Goal: Information Seeking & Learning: Learn about a topic

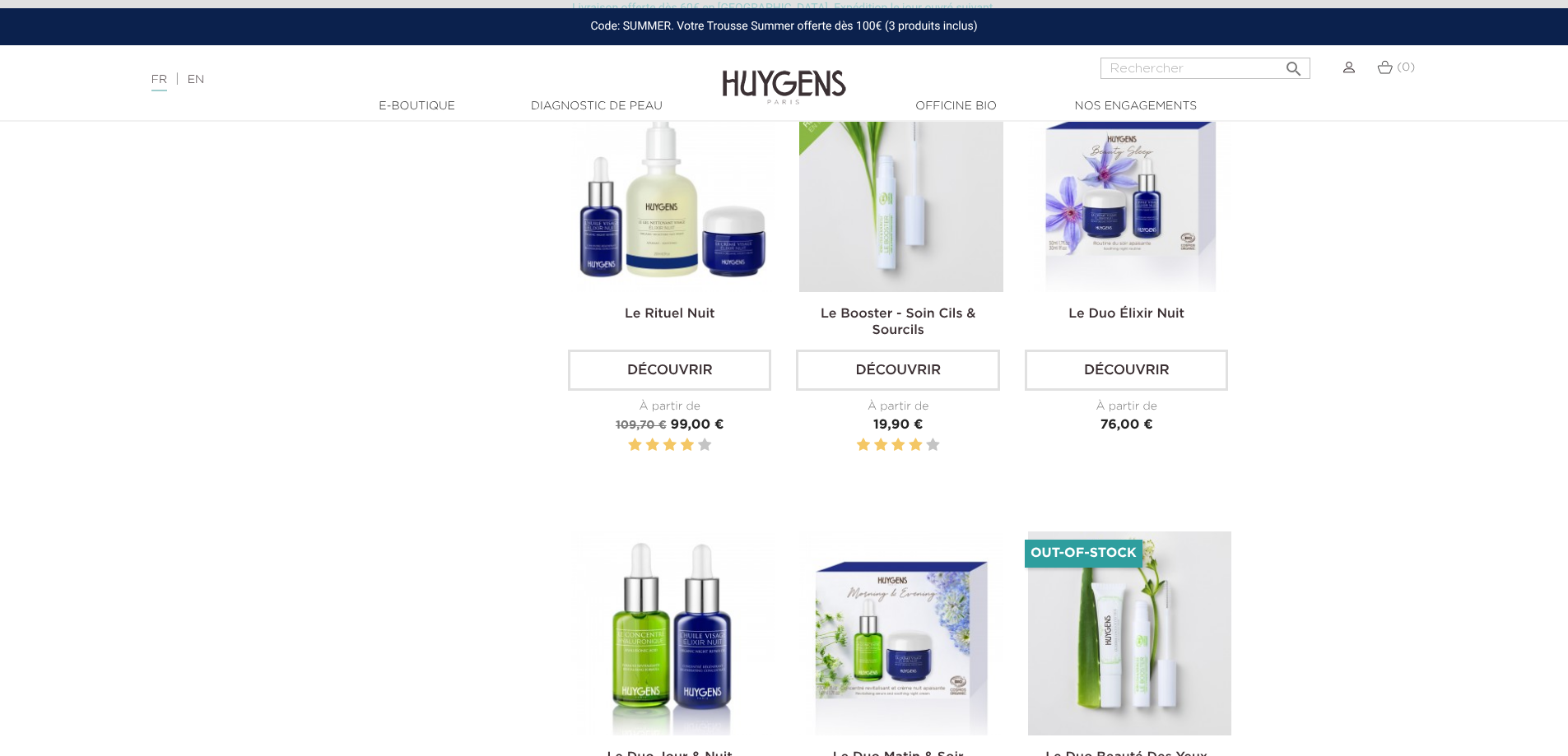
scroll to position [576, 0]
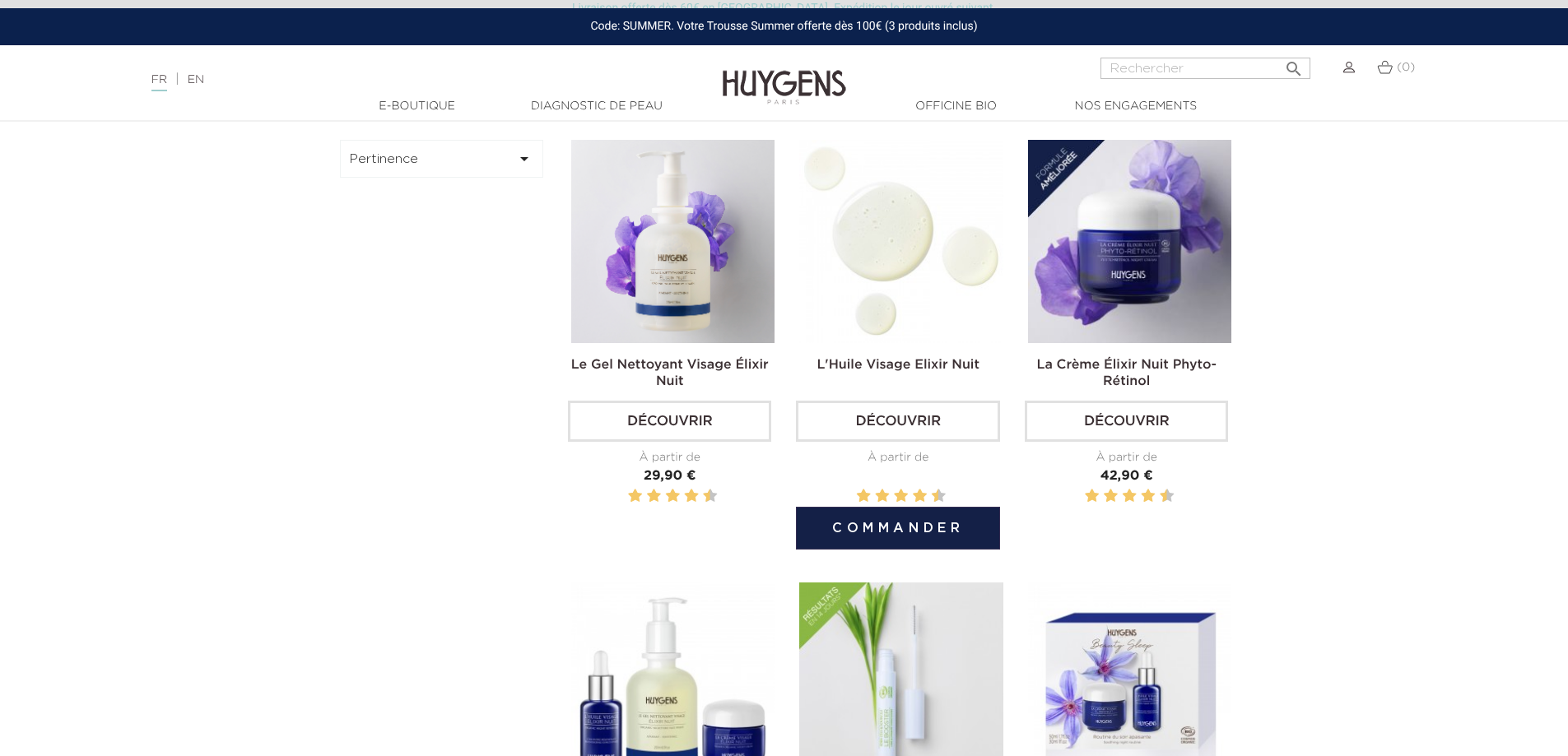
click at [883, 292] on img at bounding box center [900, 241] width 203 height 203
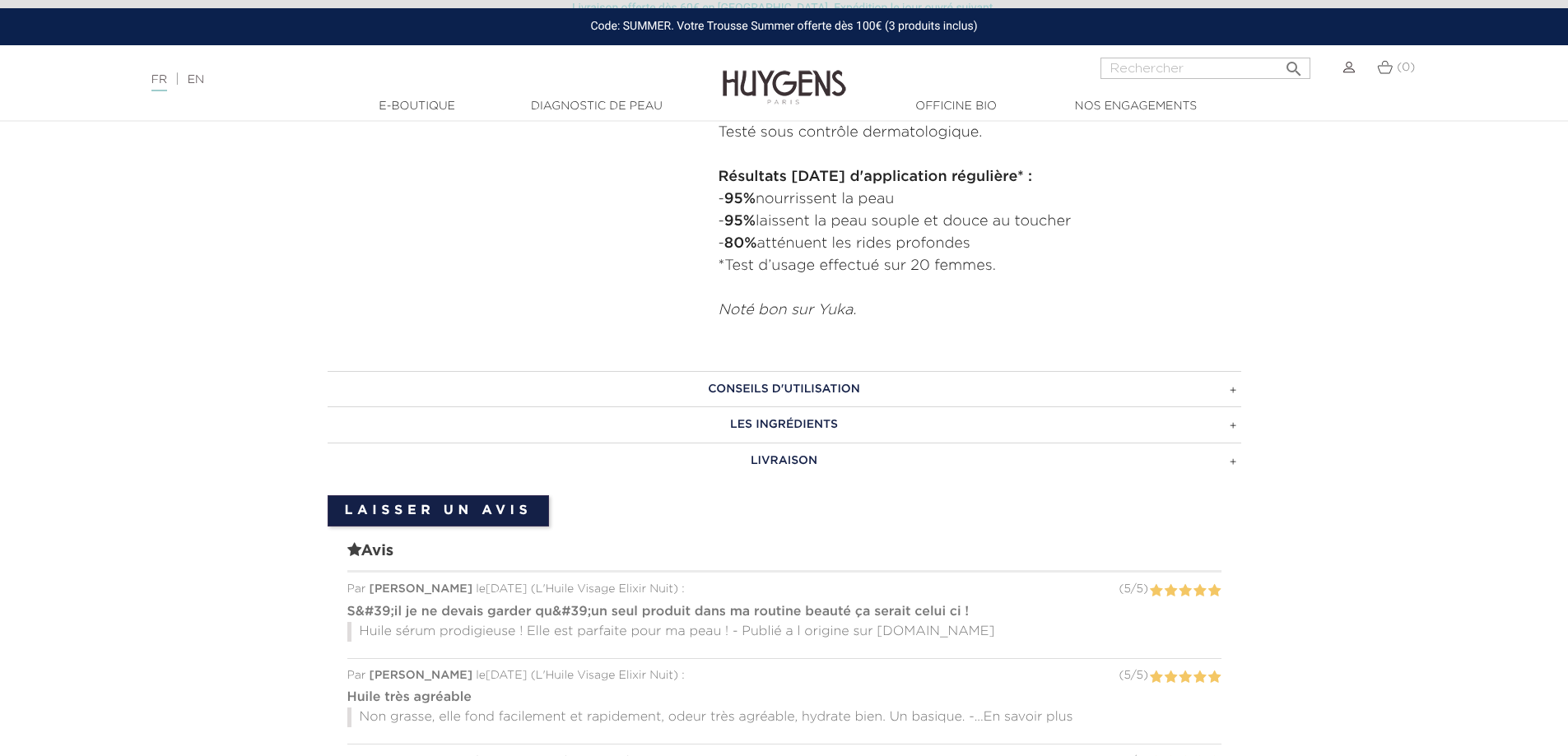
scroll to position [1069, 0]
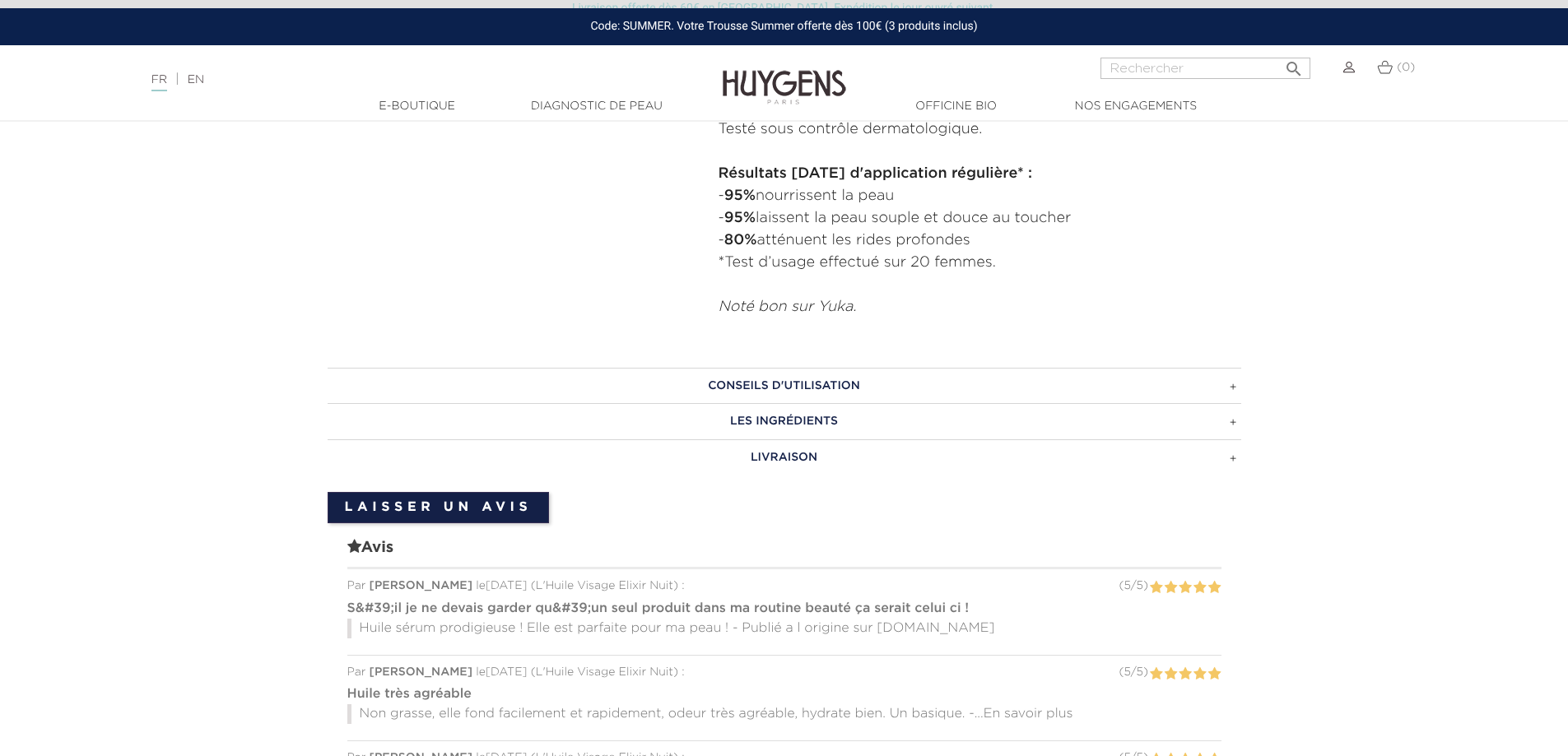
click at [836, 387] on h3 "CONSEILS D'UTILISATION" at bounding box center [784, 385] width 914 height 36
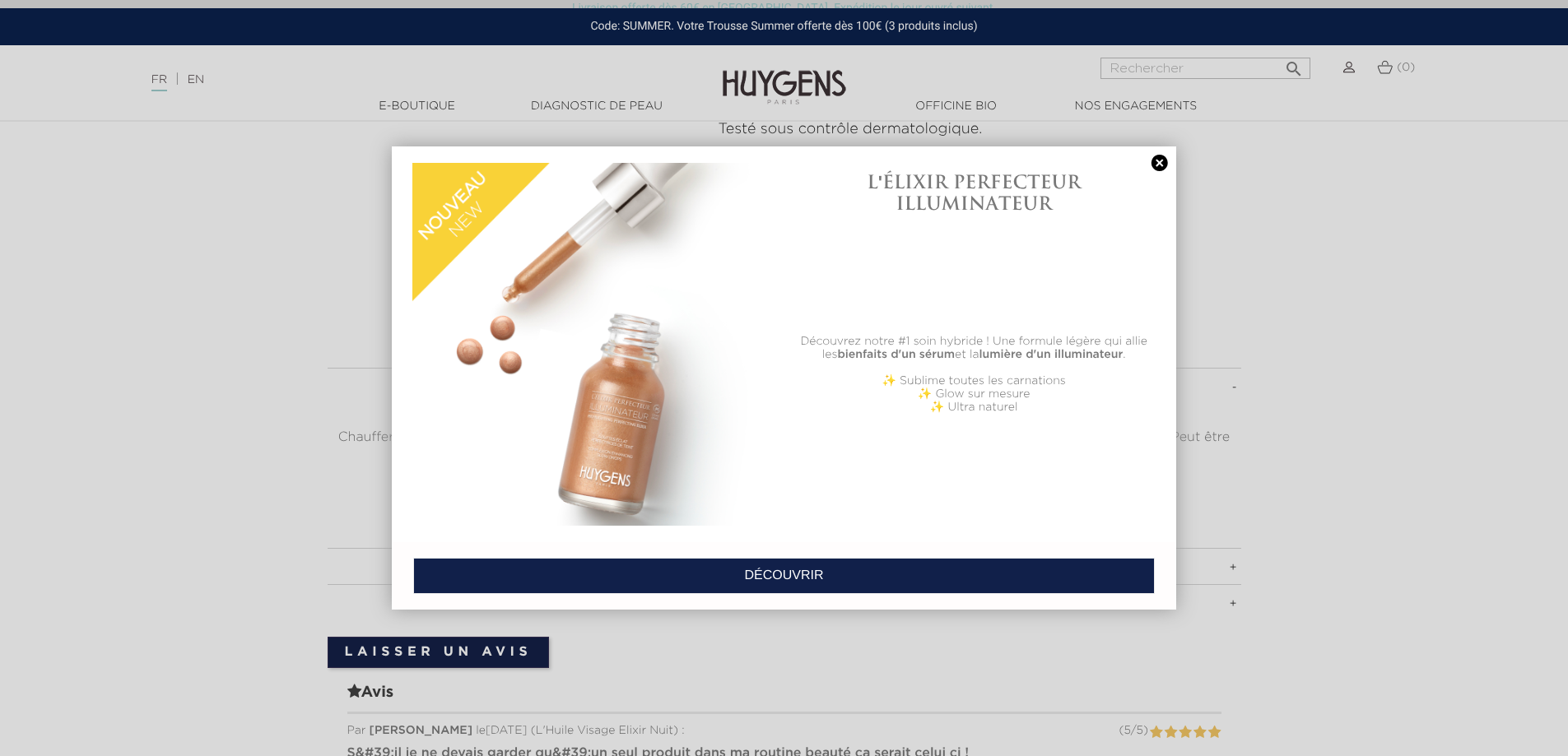
click at [1163, 160] on link at bounding box center [1160, 163] width 23 height 18
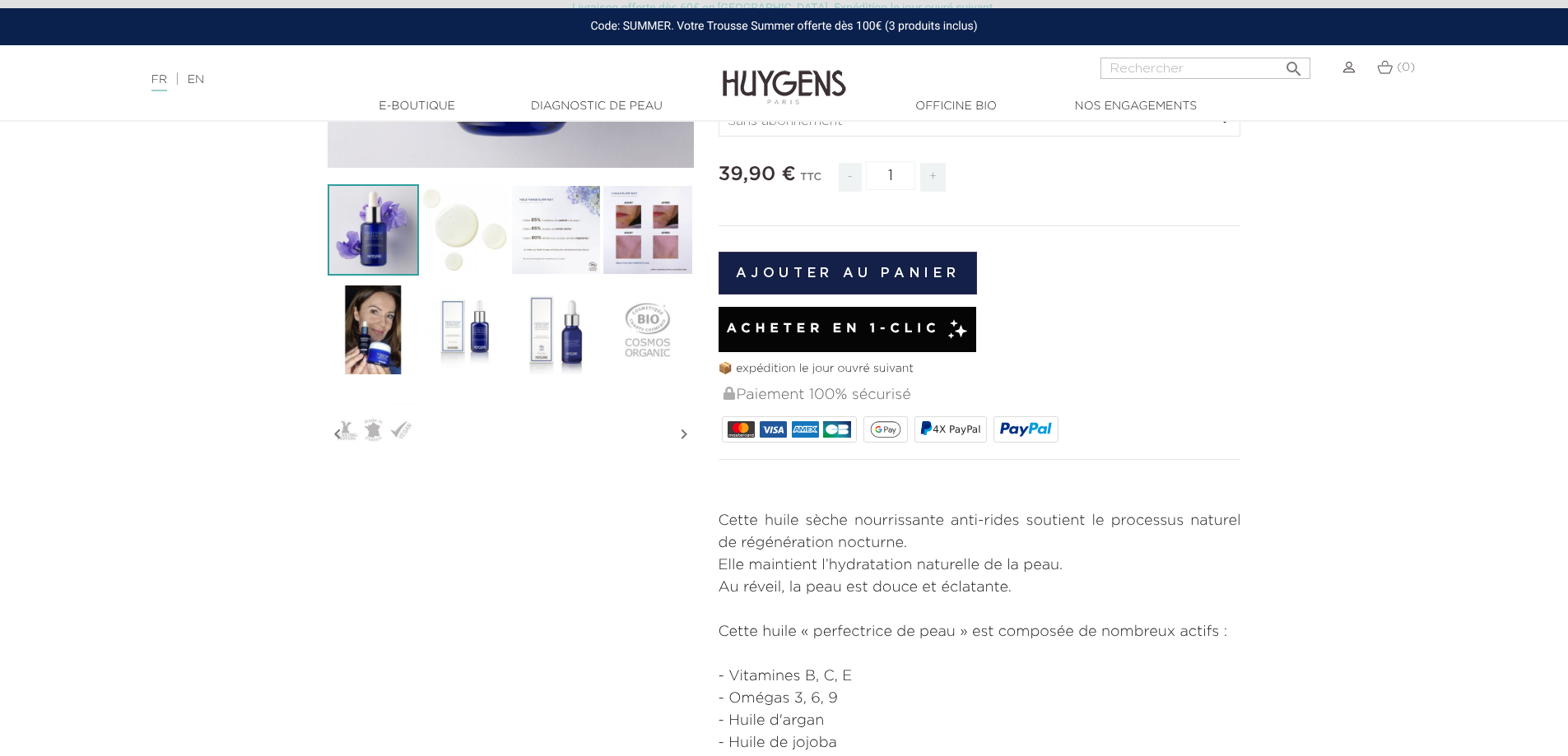
scroll to position [0, 0]
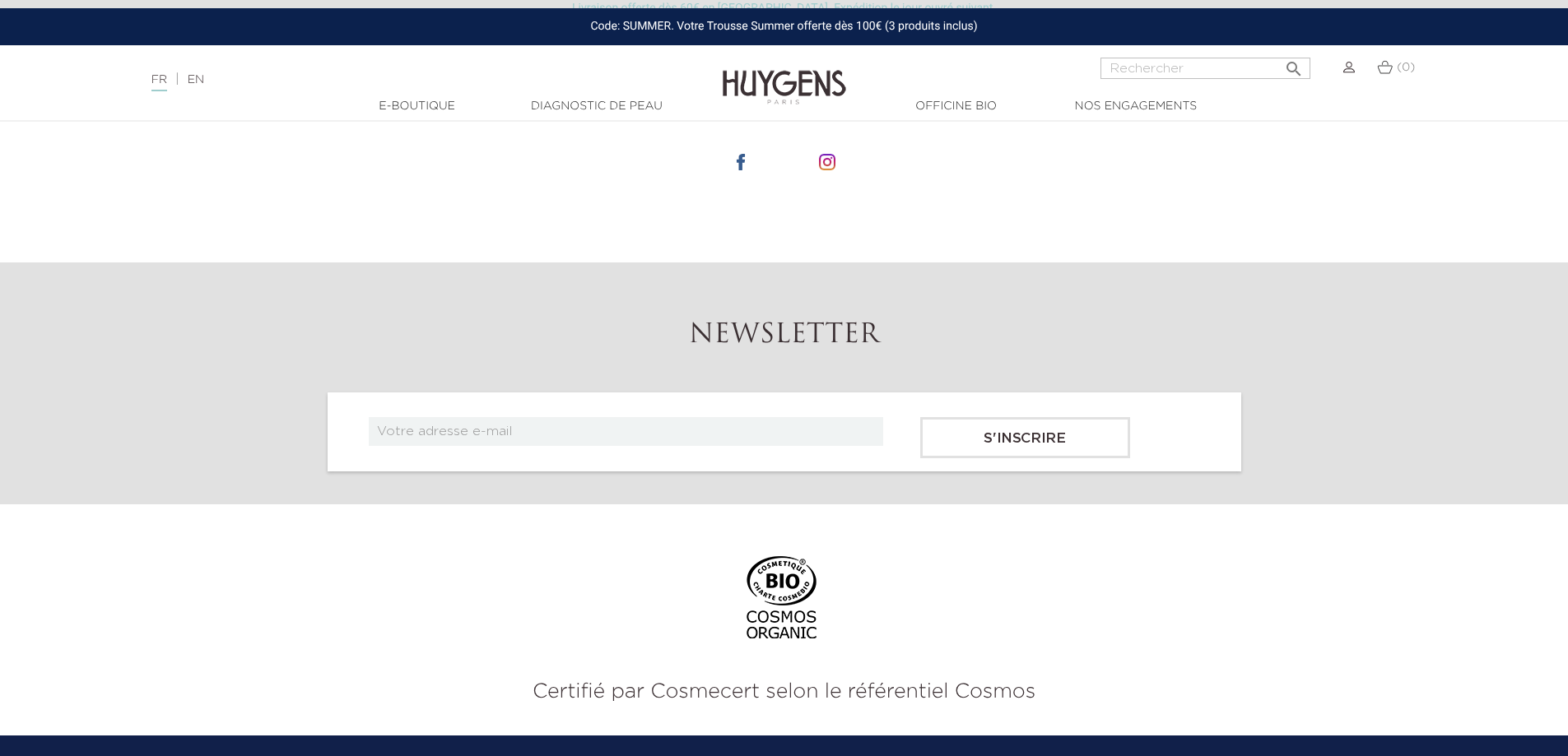
scroll to position [2550, 0]
